Goal: Task Accomplishment & Management: Manage account settings

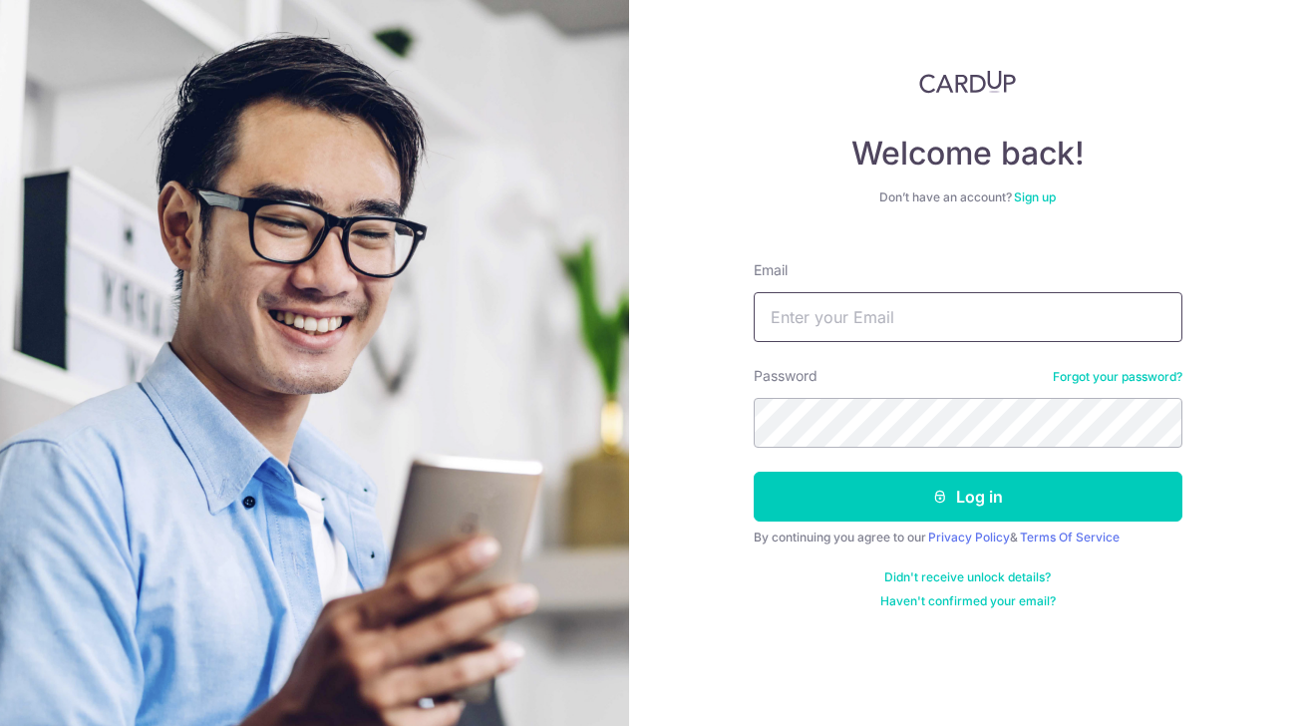
type input "[EMAIL_ADDRESS][DOMAIN_NAME]"
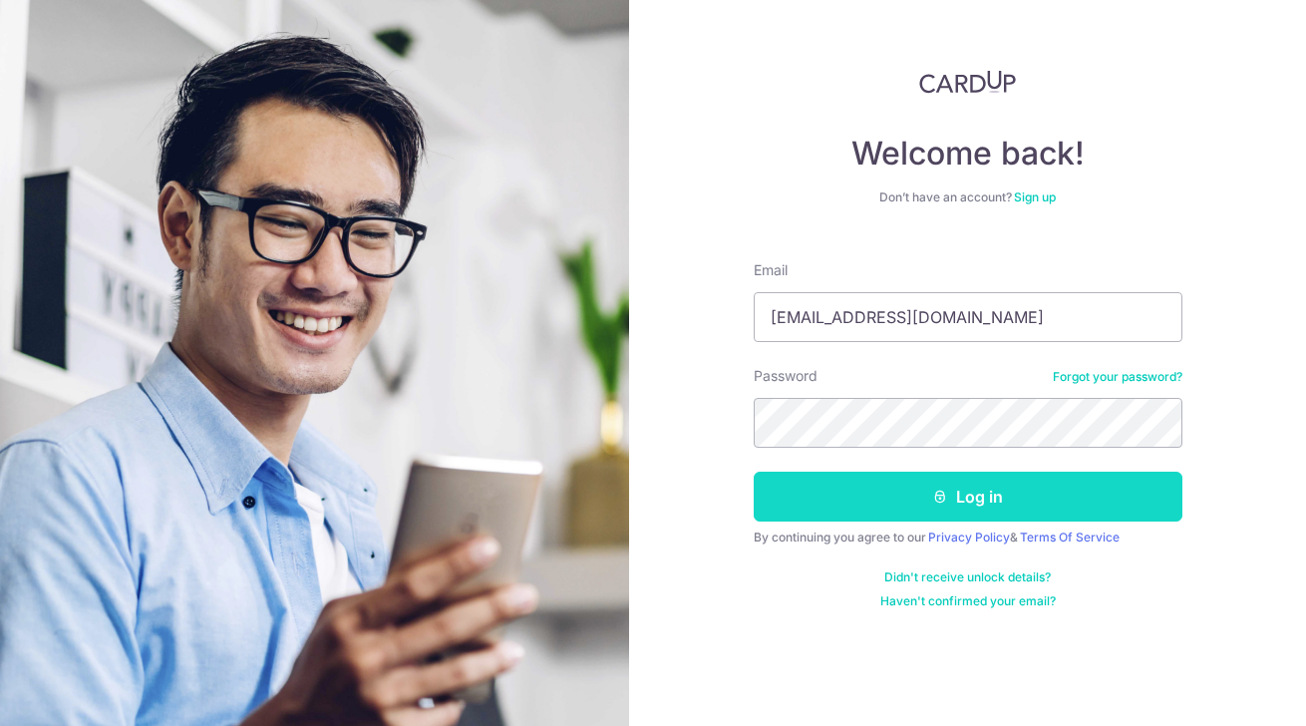
click at [969, 490] on button "Log in" at bounding box center [968, 496] width 429 height 50
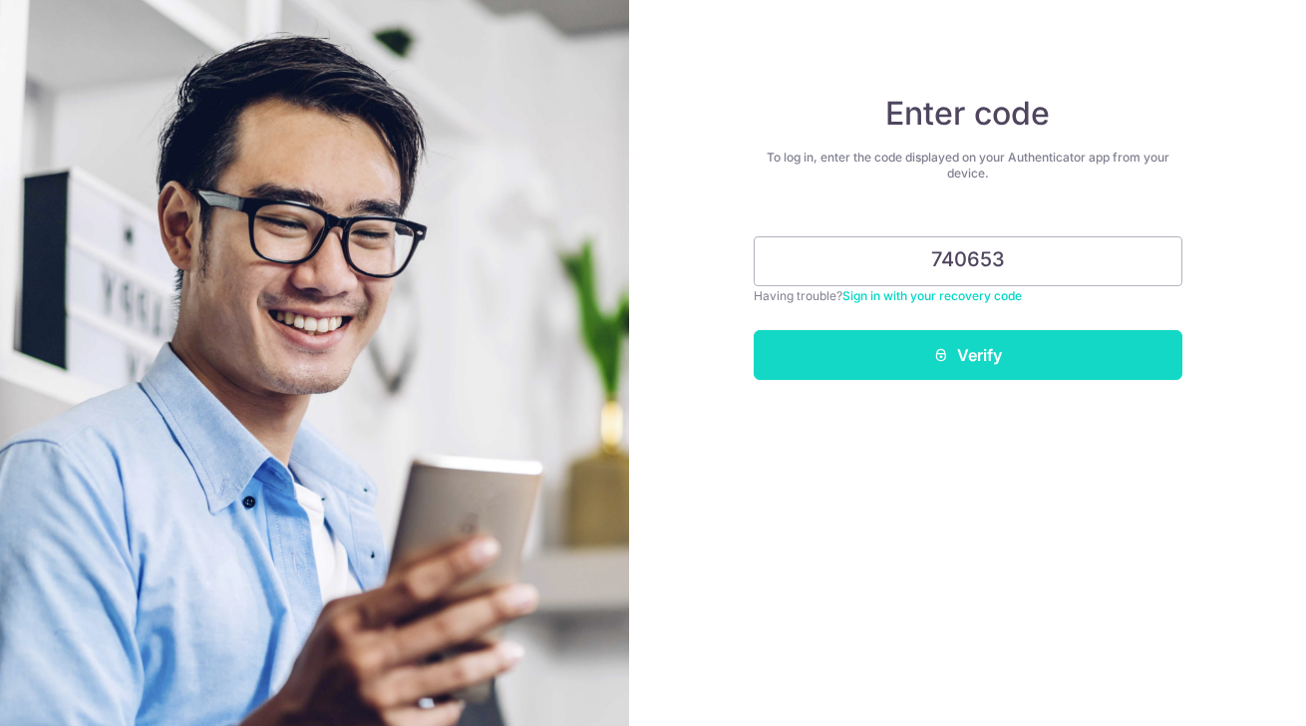
type input "740653"
click at [1066, 344] on button "Verify" at bounding box center [968, 355] width 429 height 50
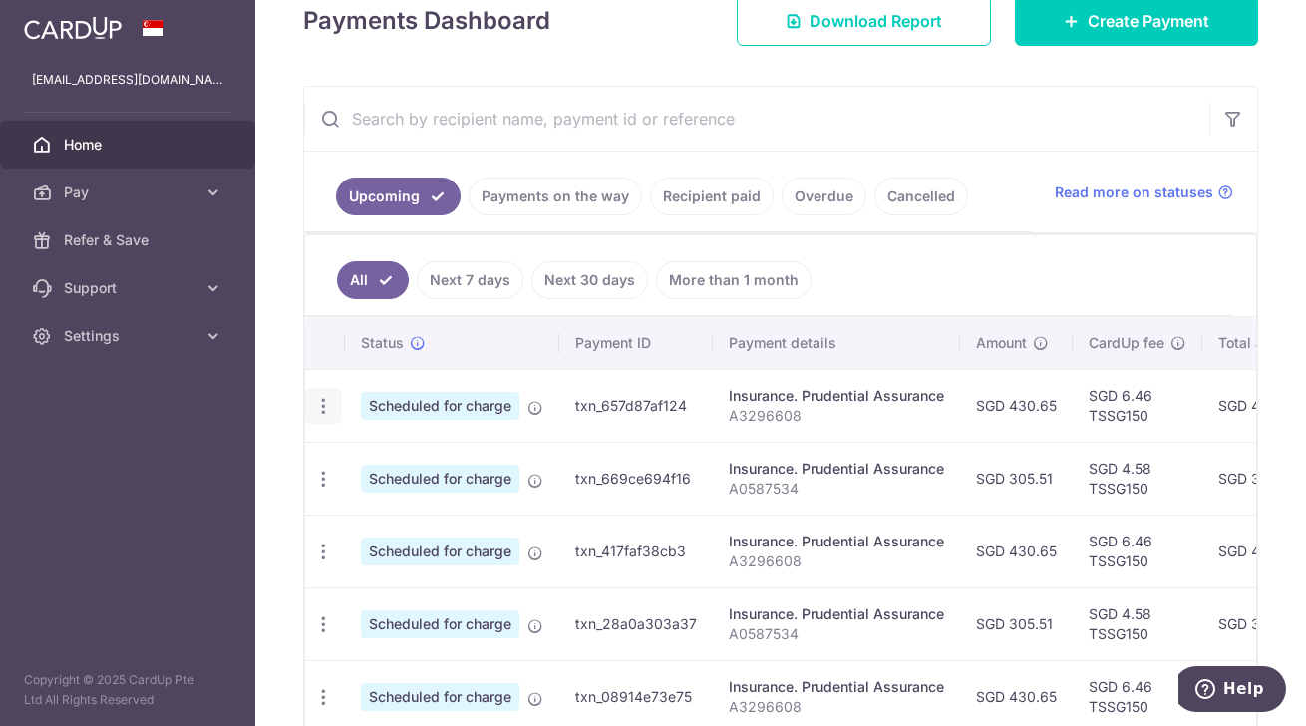
click at [318, 406] on icon "button" at bounding box center [323, 406] width 21 height 21
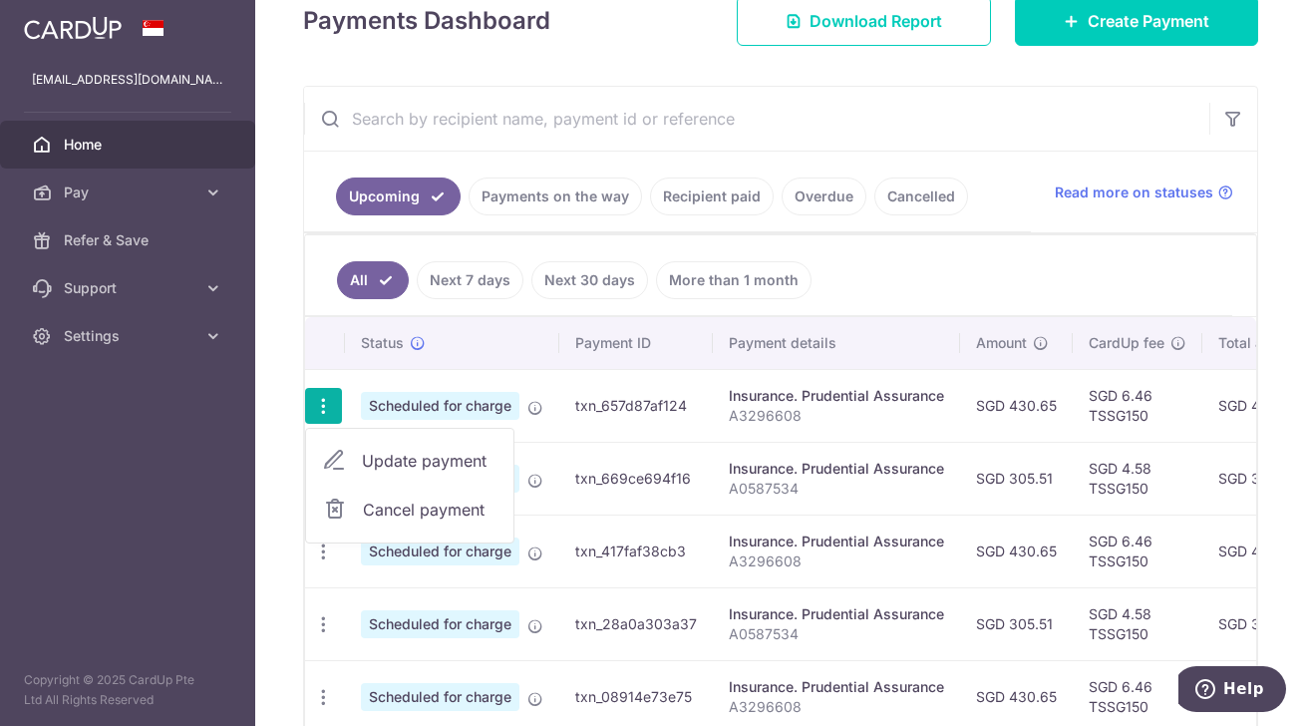
click at [403, 507] on span "Cancel payment" at bounding box center [430, 509] width 134 height 24
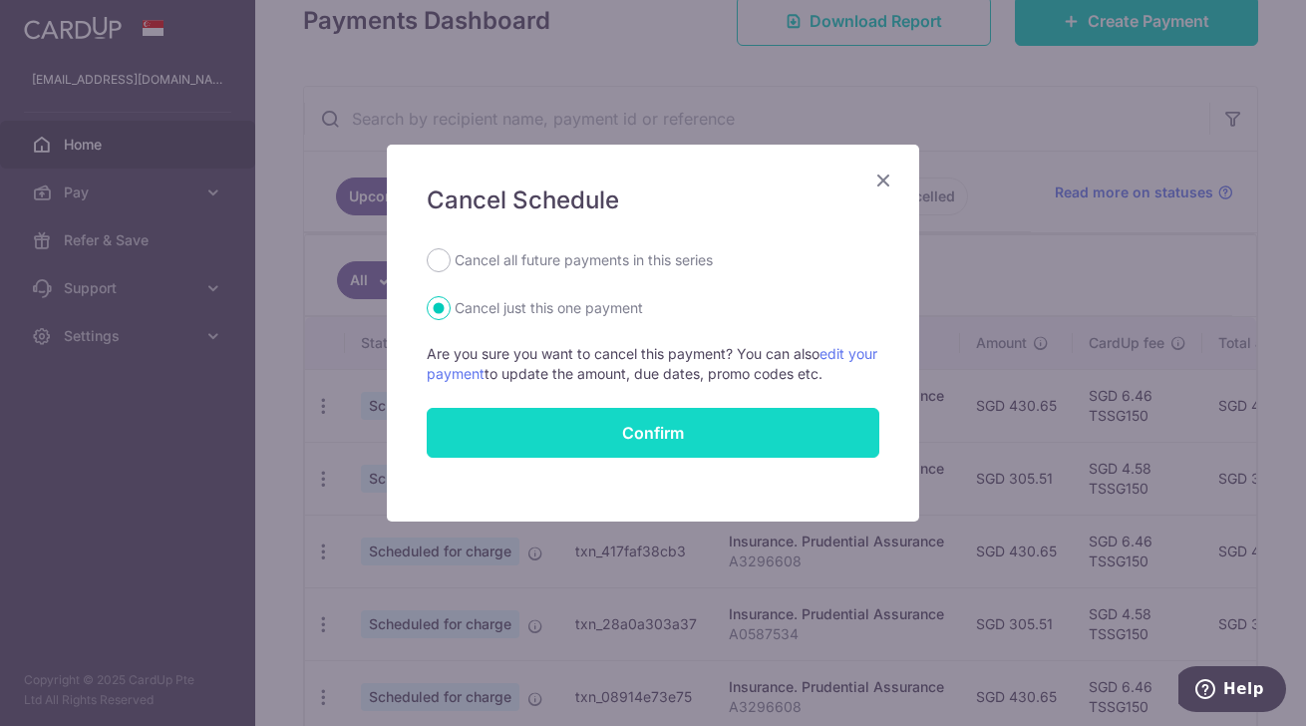
click at [676, 439] on button "Confirm" at bounding box center [653, 433] width 453 height 50
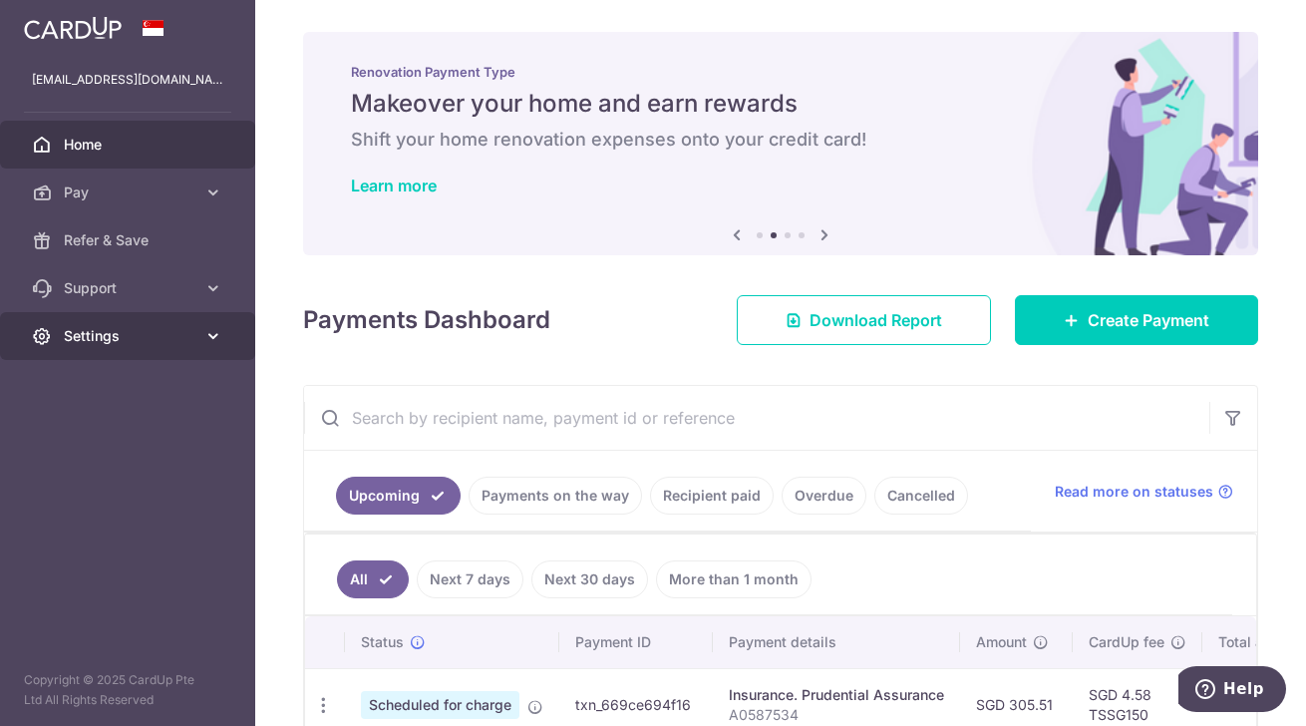
click at [63, 330] on link "Settings" at bounding box center [127, 336] width 255 height 48
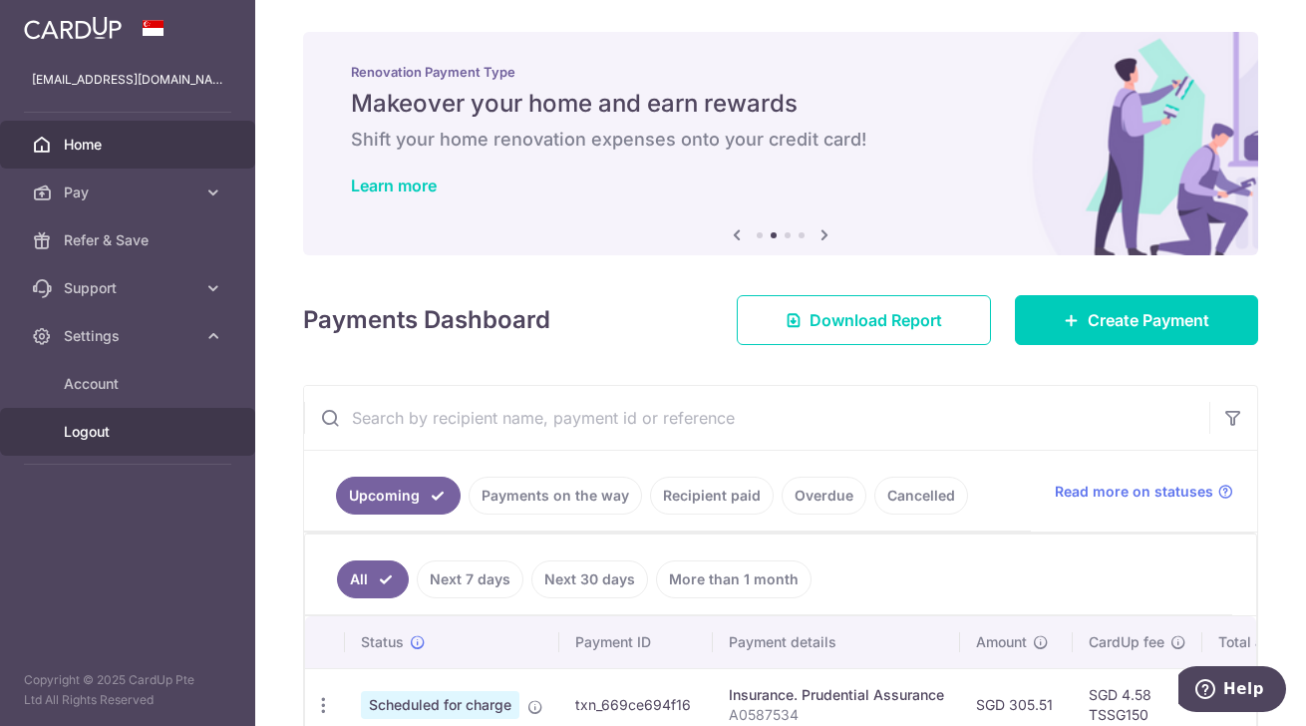
click at [126, 426] on span "Logout" at bounding box center [130, 432] width 132 height 20
